Goal: Find specific page/section

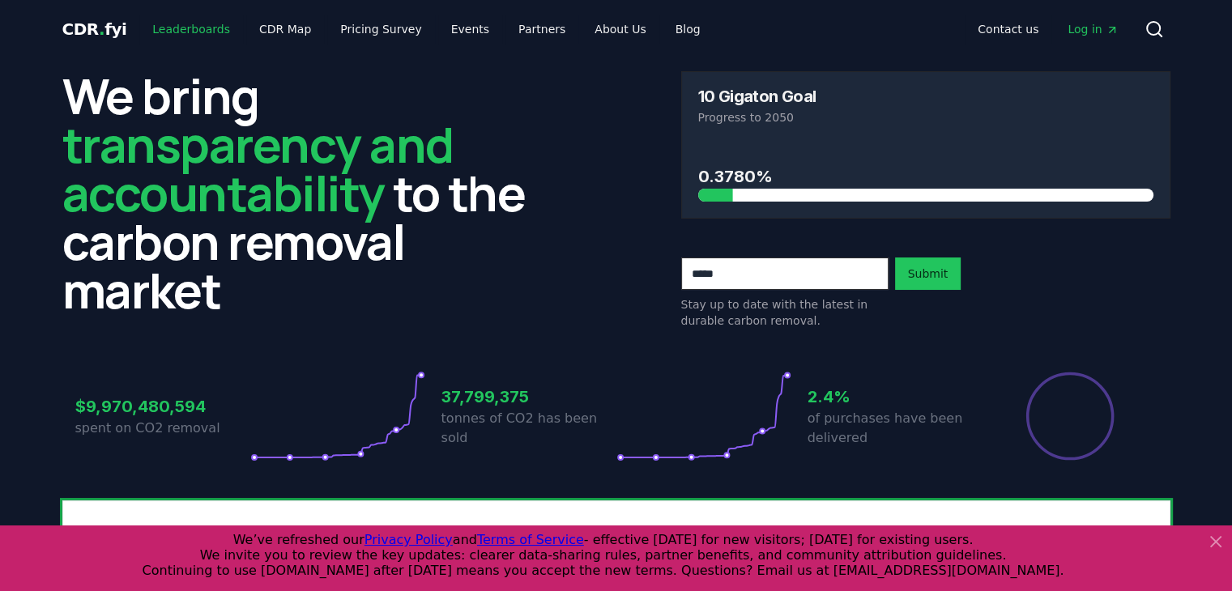
click at [180, 31] on link "Leaderboards" at bounding box center [191, 29] width 104 height 29
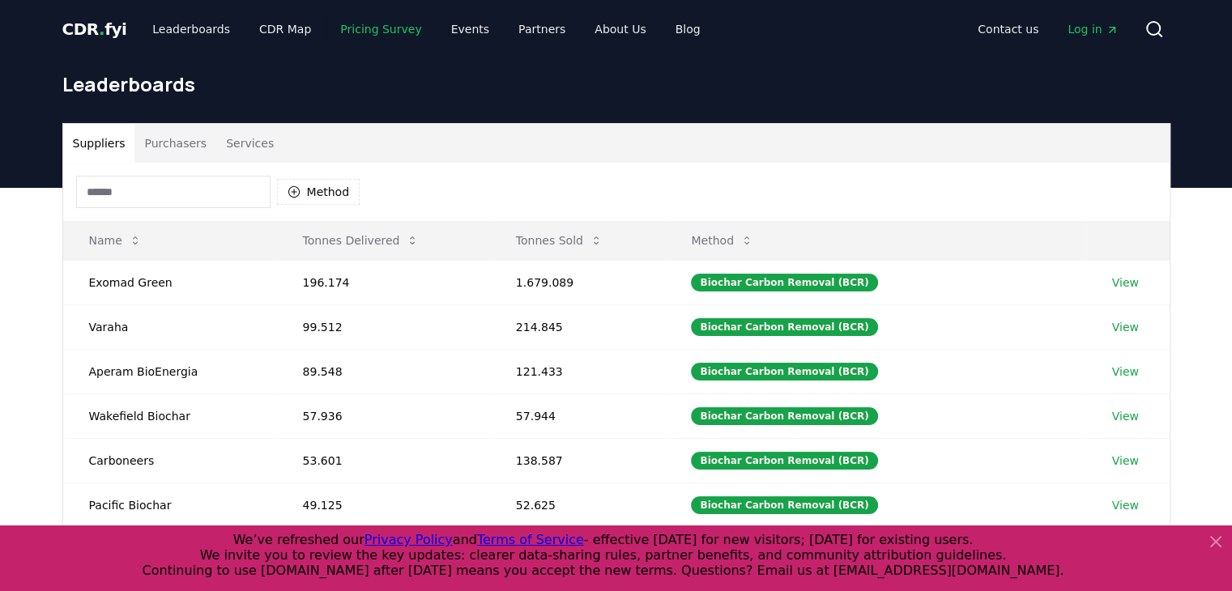
click at [366, 29] on link "Pricing Survey" at bounding box center [380, 29] width 107 height 29
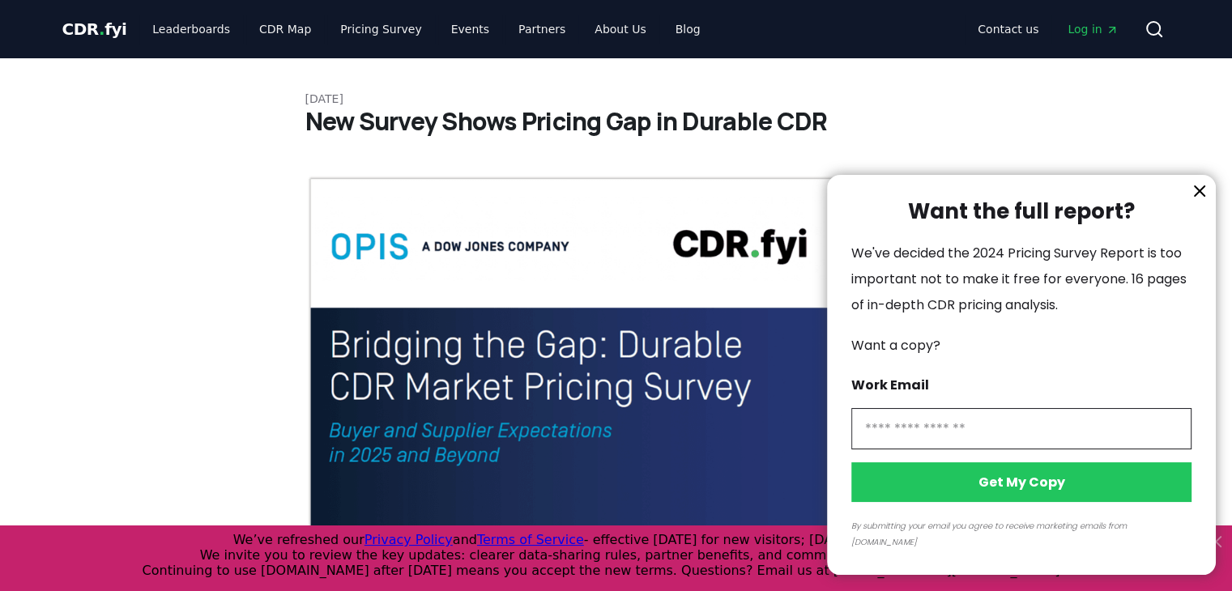
scroll to position [81, 0]
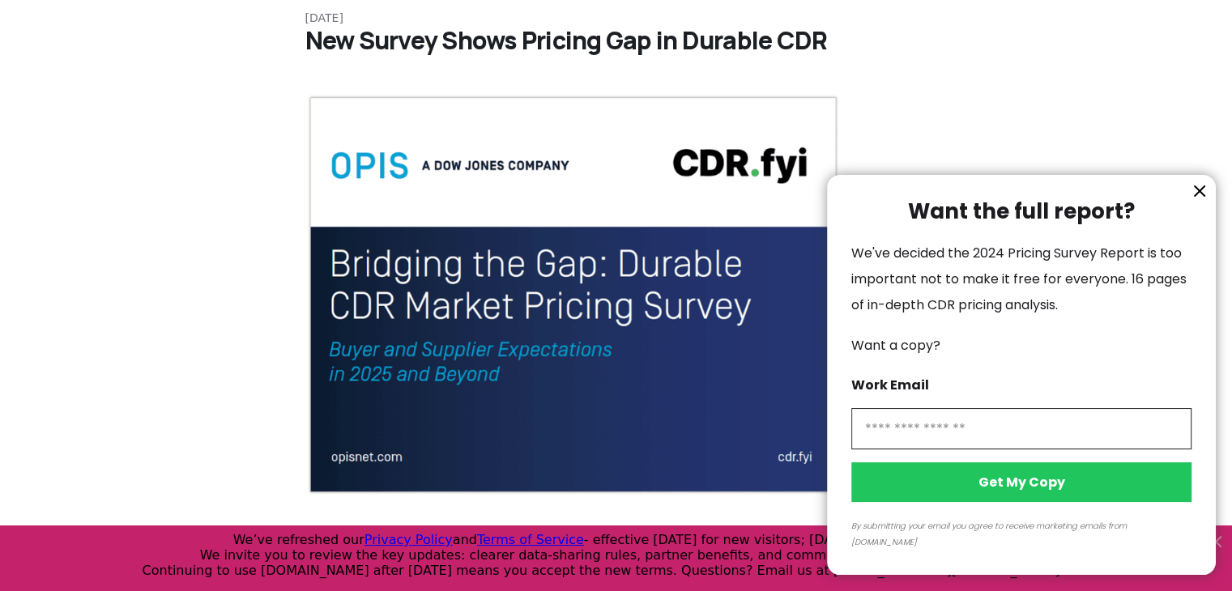
click at [1221, 225] on div at bounding box center [616, 295] width 1232 height 591
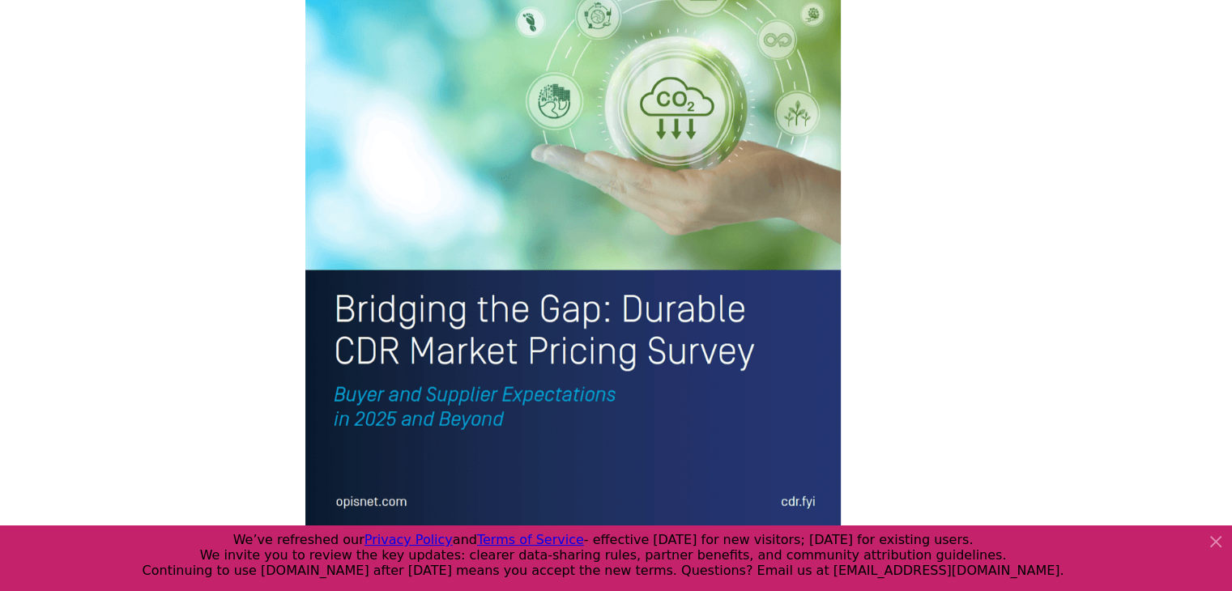
scroll to position [3782, 0]
